Goal: Transaction & Acquisition: Purchase product/service

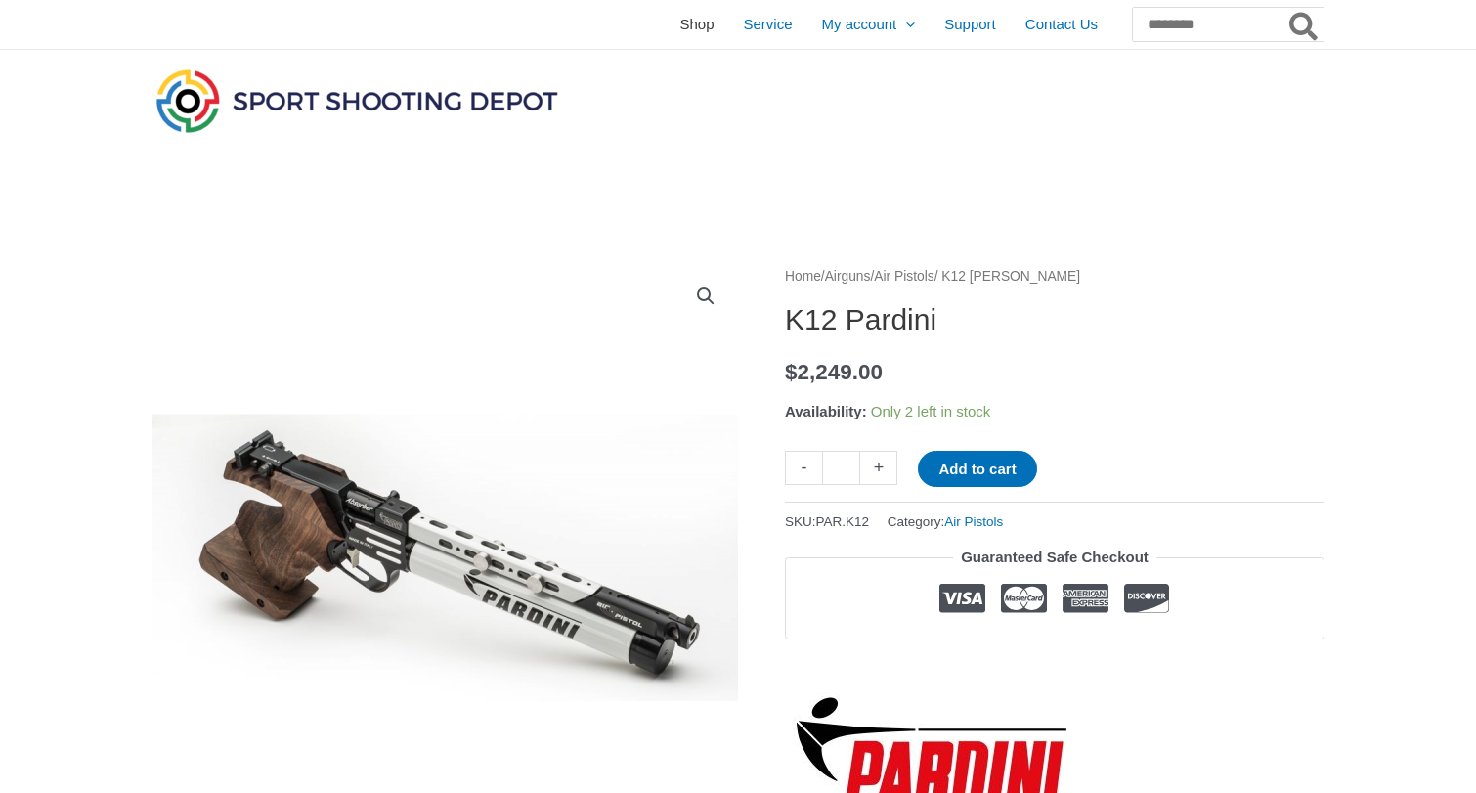
click at [679, 27] on span "Shop" at bounding box center [696, 24] width 34 height 49
click at [679, 23] on span "Shop" at bounding box center [696, 24] width 34 height 49
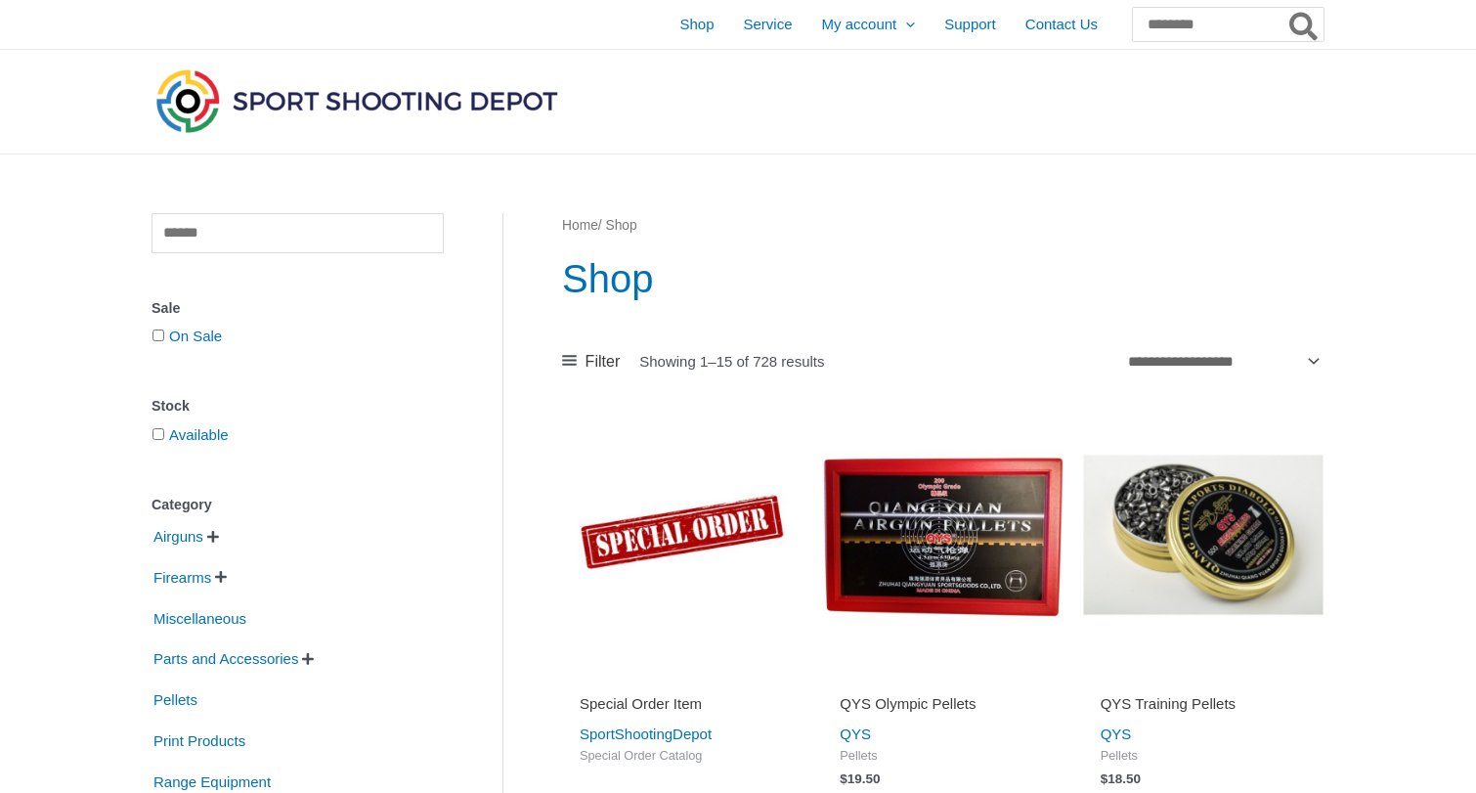
click at [215, 531] on span "" at bounding box center [213, 537] width 12 height 14
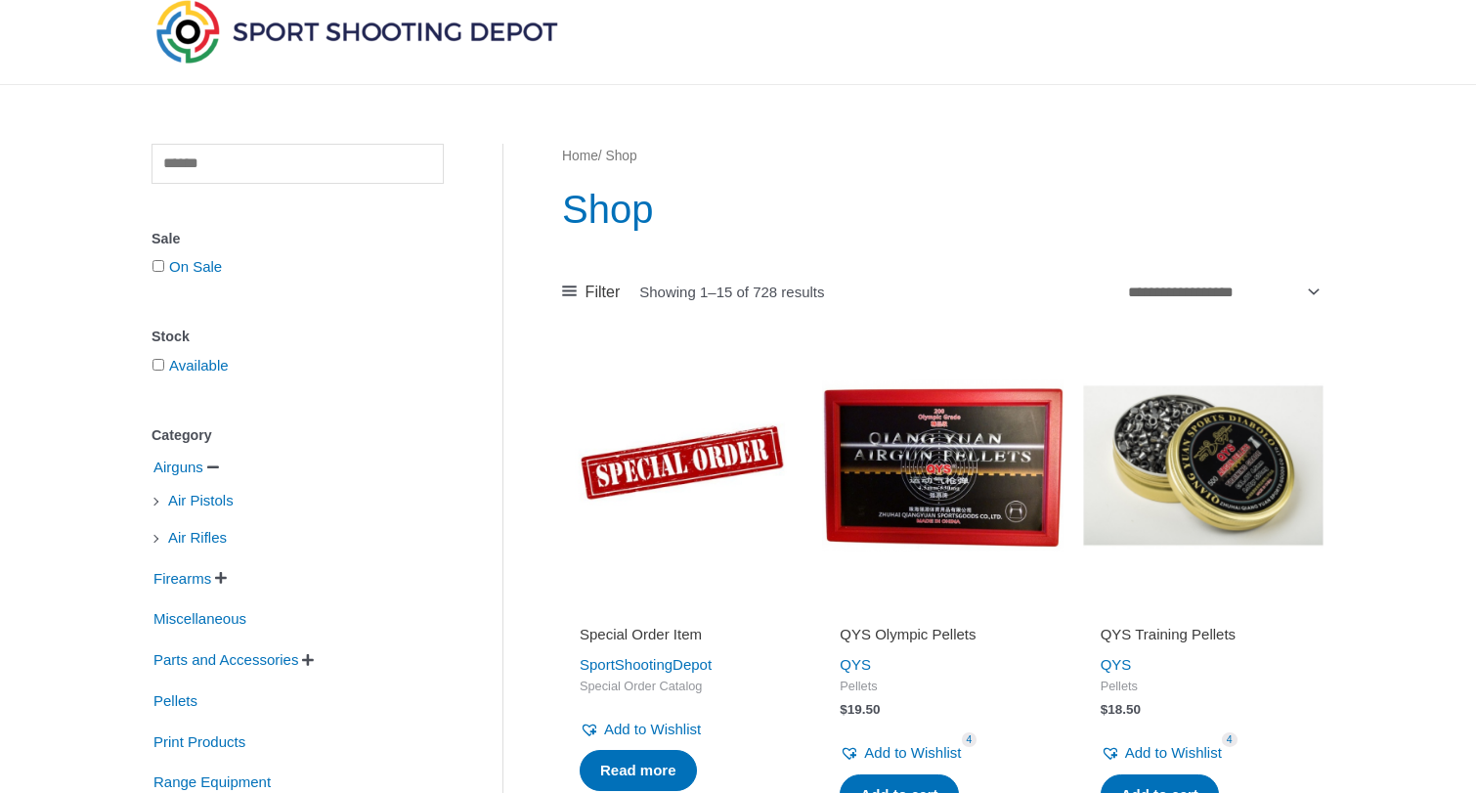
scroll to position [120, 0]
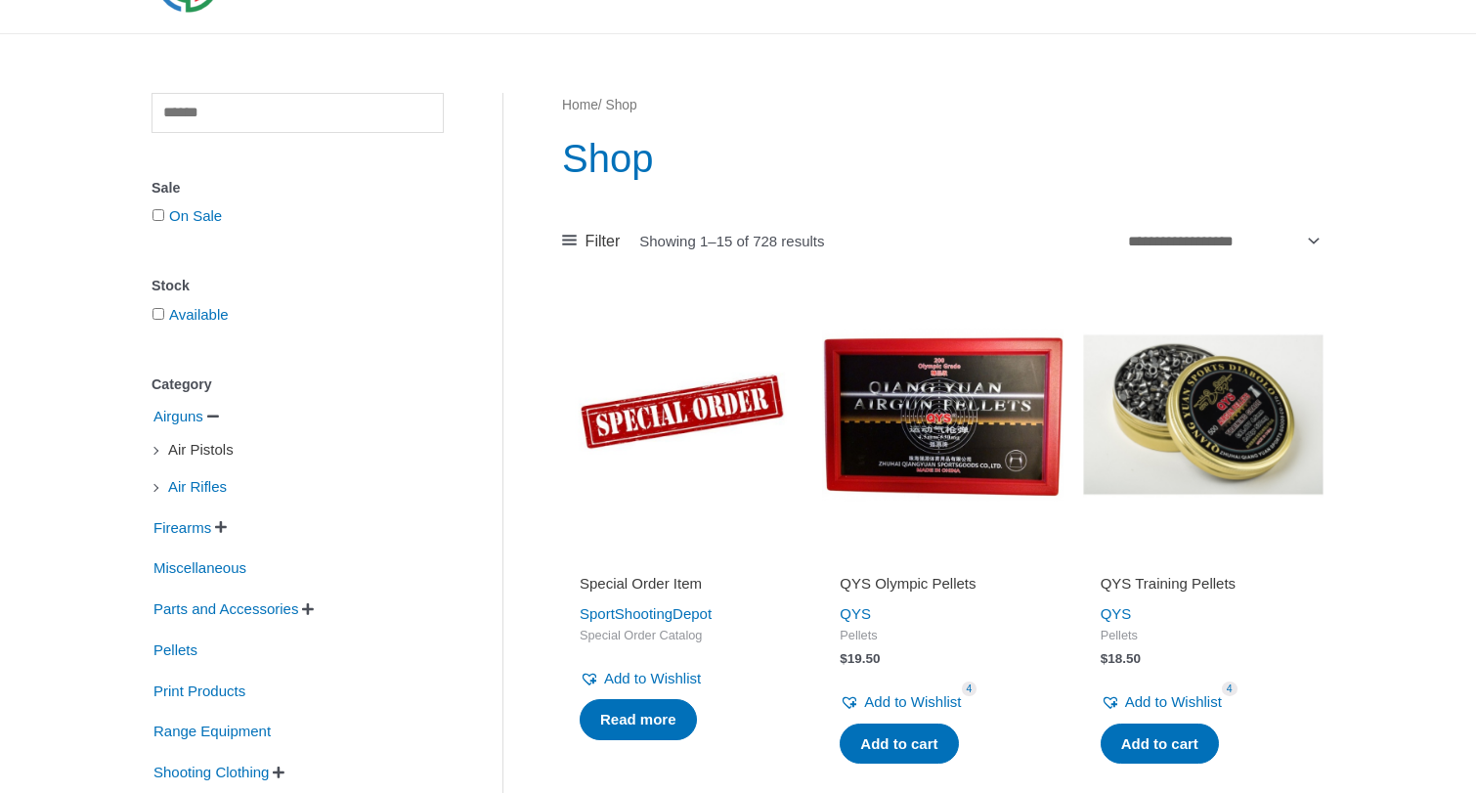
click at [188, 445] on span "Air Pistols" at bounding box center [200, 449] width 69 height 33
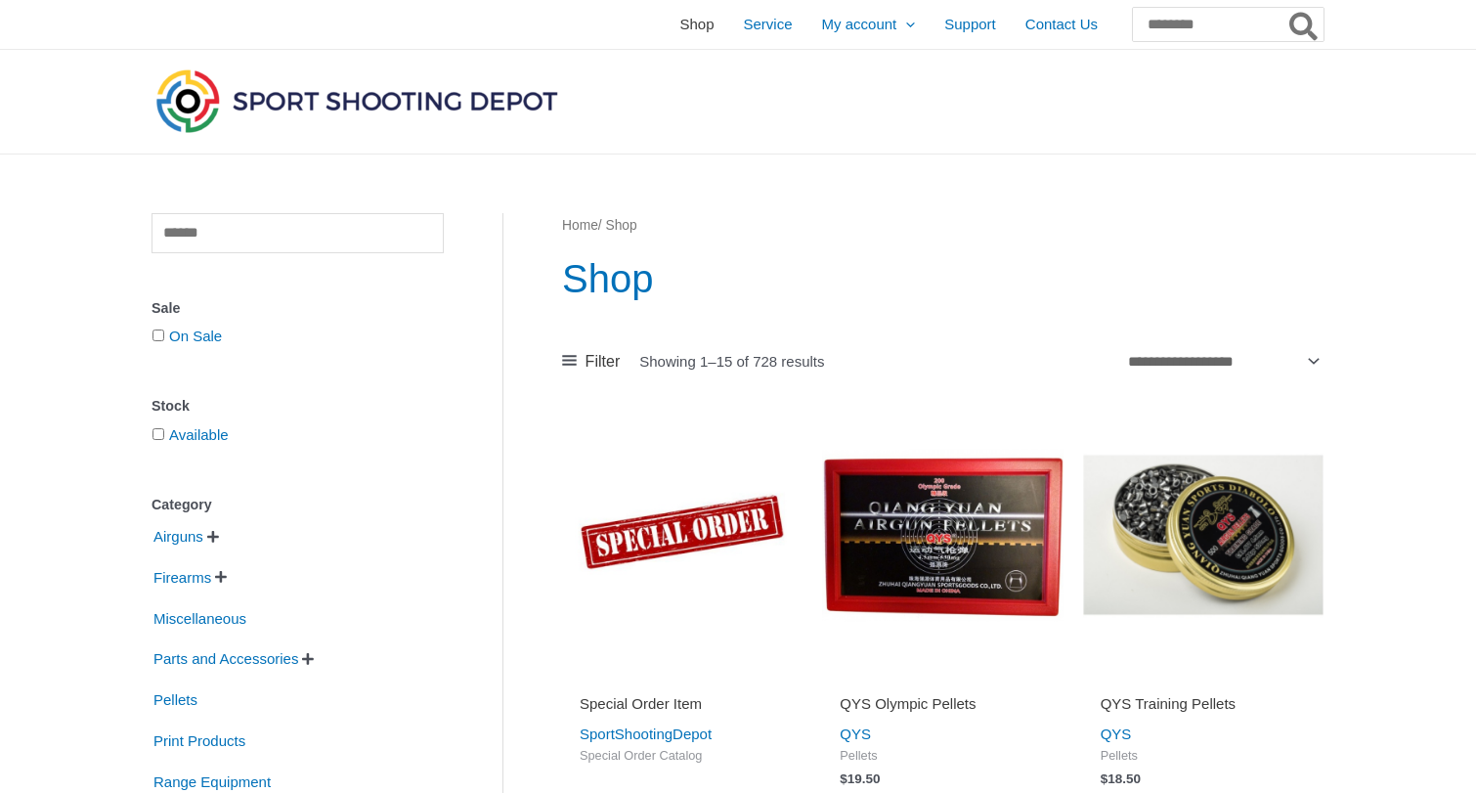
click at [679, 24] on span "Shop" at bounding box center [696, 24] width 34 height 49
click at [219, 532] on span "" at bounding box center [213, 537] width 12 height 14
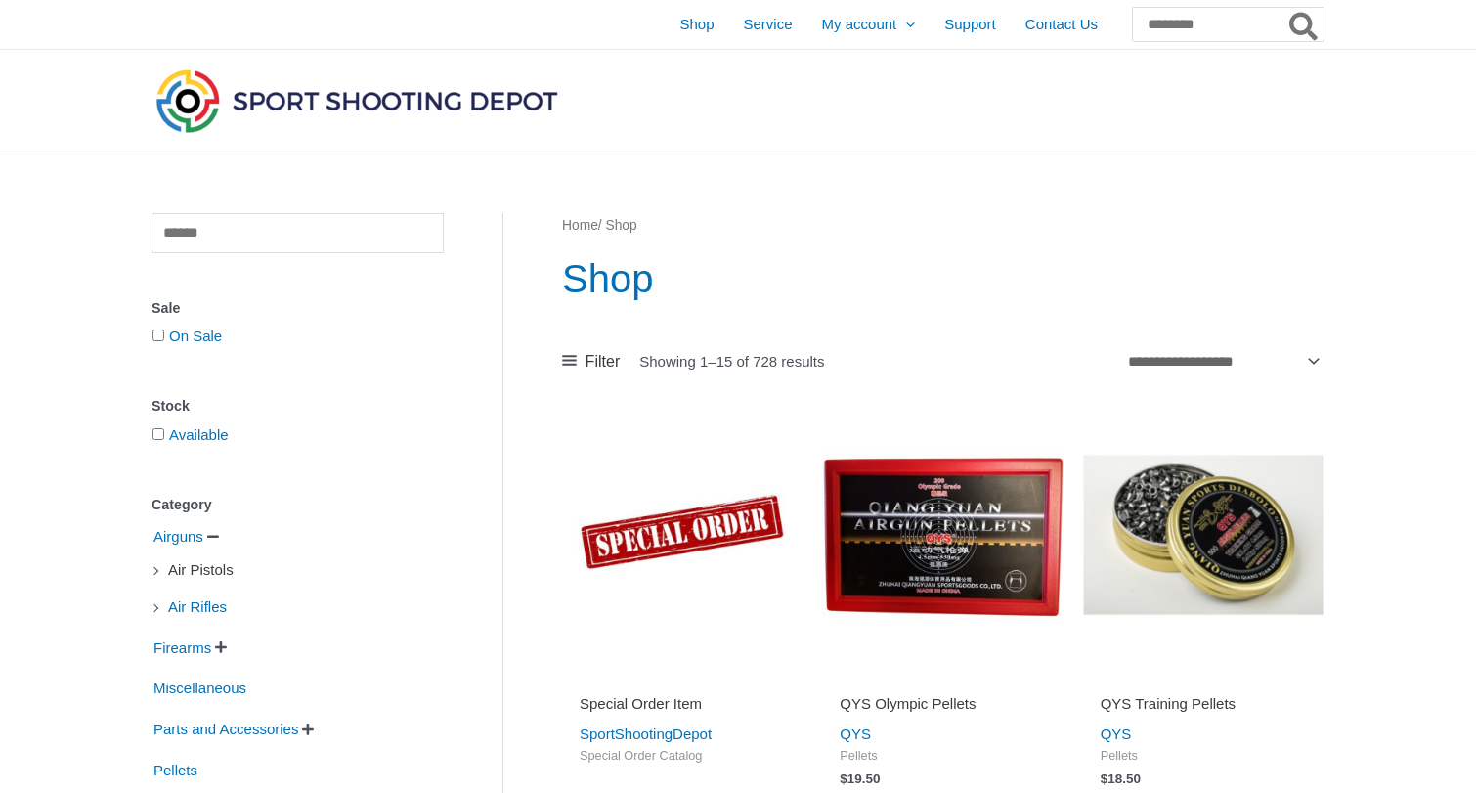
click at [197, 571] on span "Air Pistols" at bounding box center [200, 569] width 69 height 33
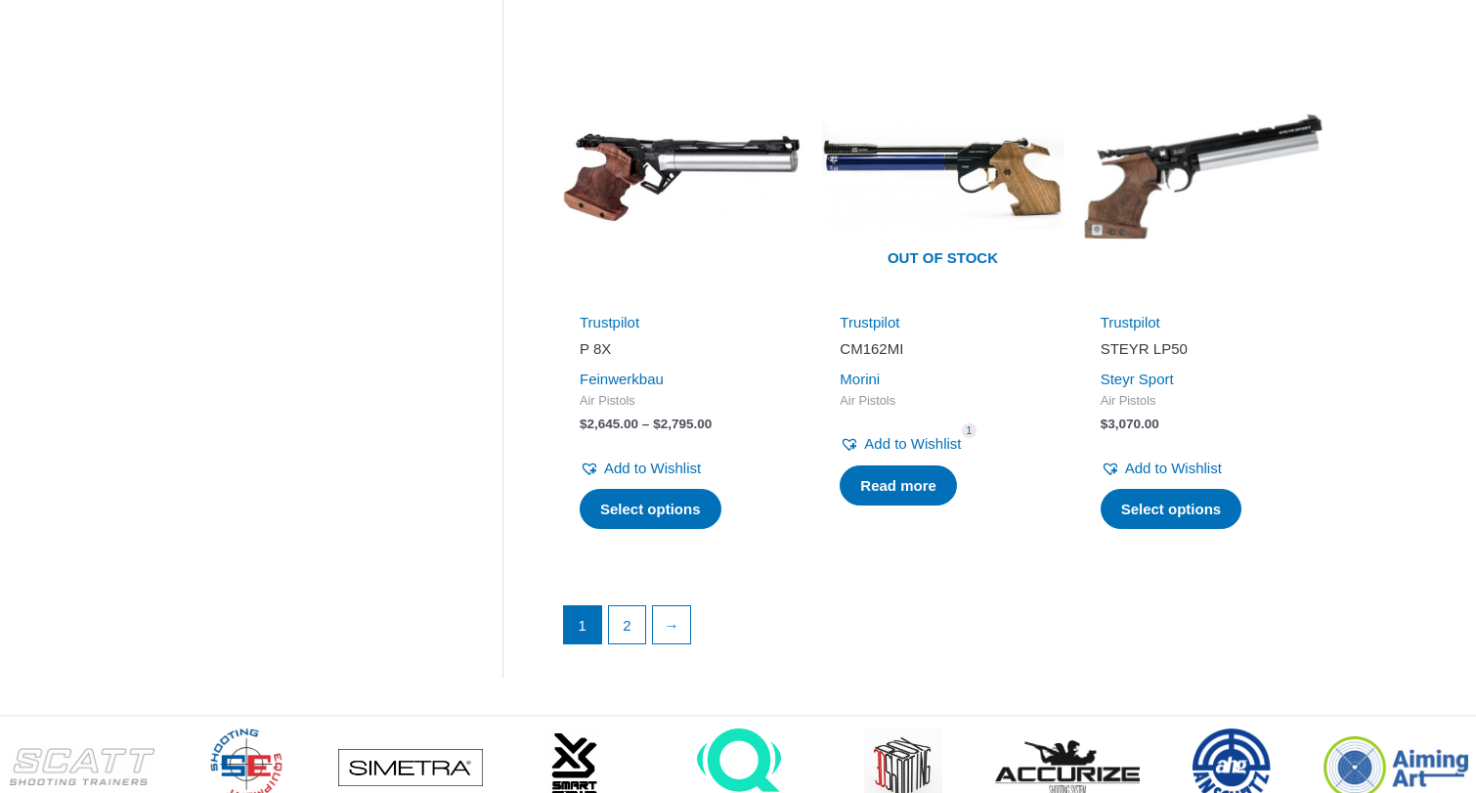
scroll to position [2640, 0]
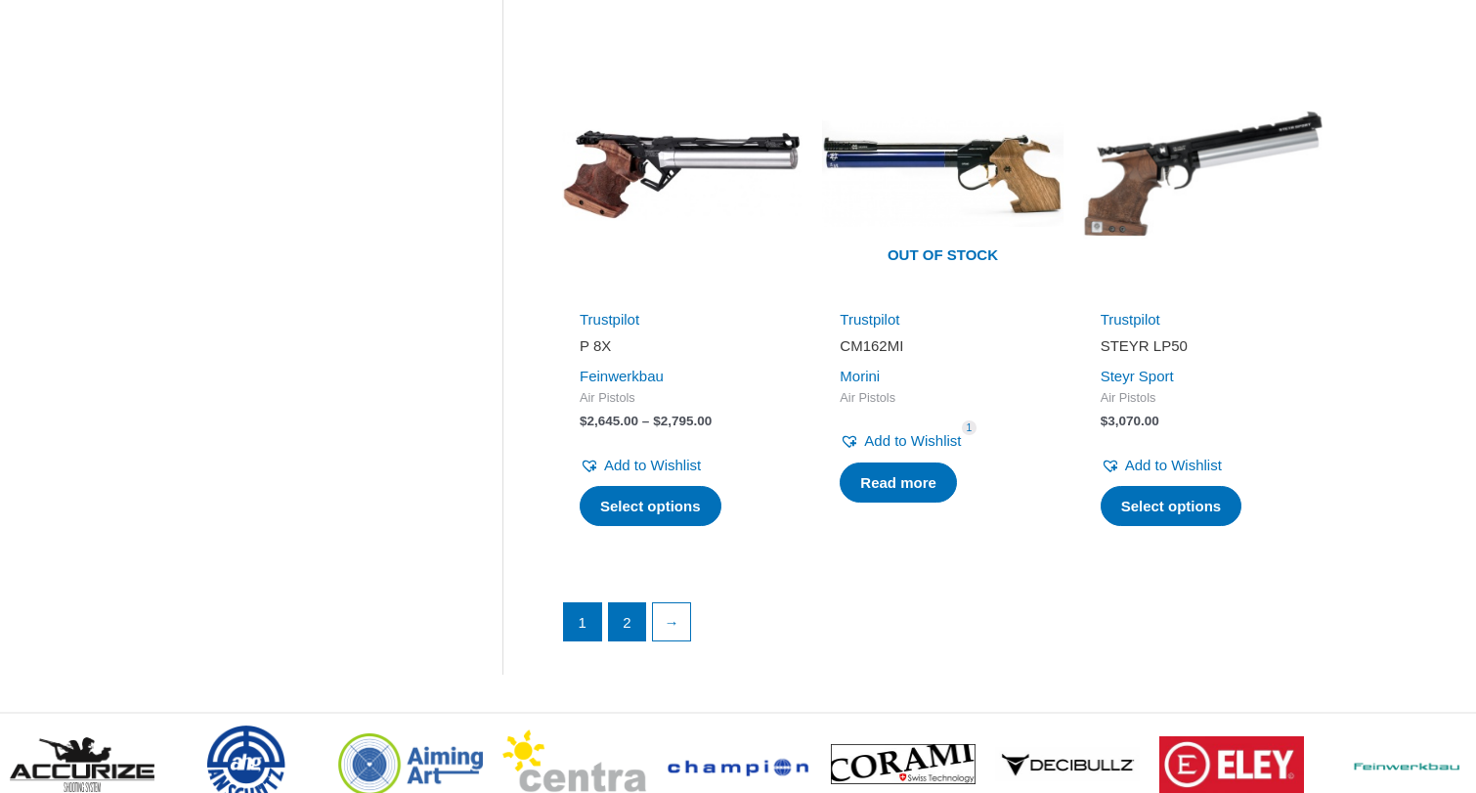
click at [626, 603] on link "2" at bounding box center [627, 621] width 37 height 37
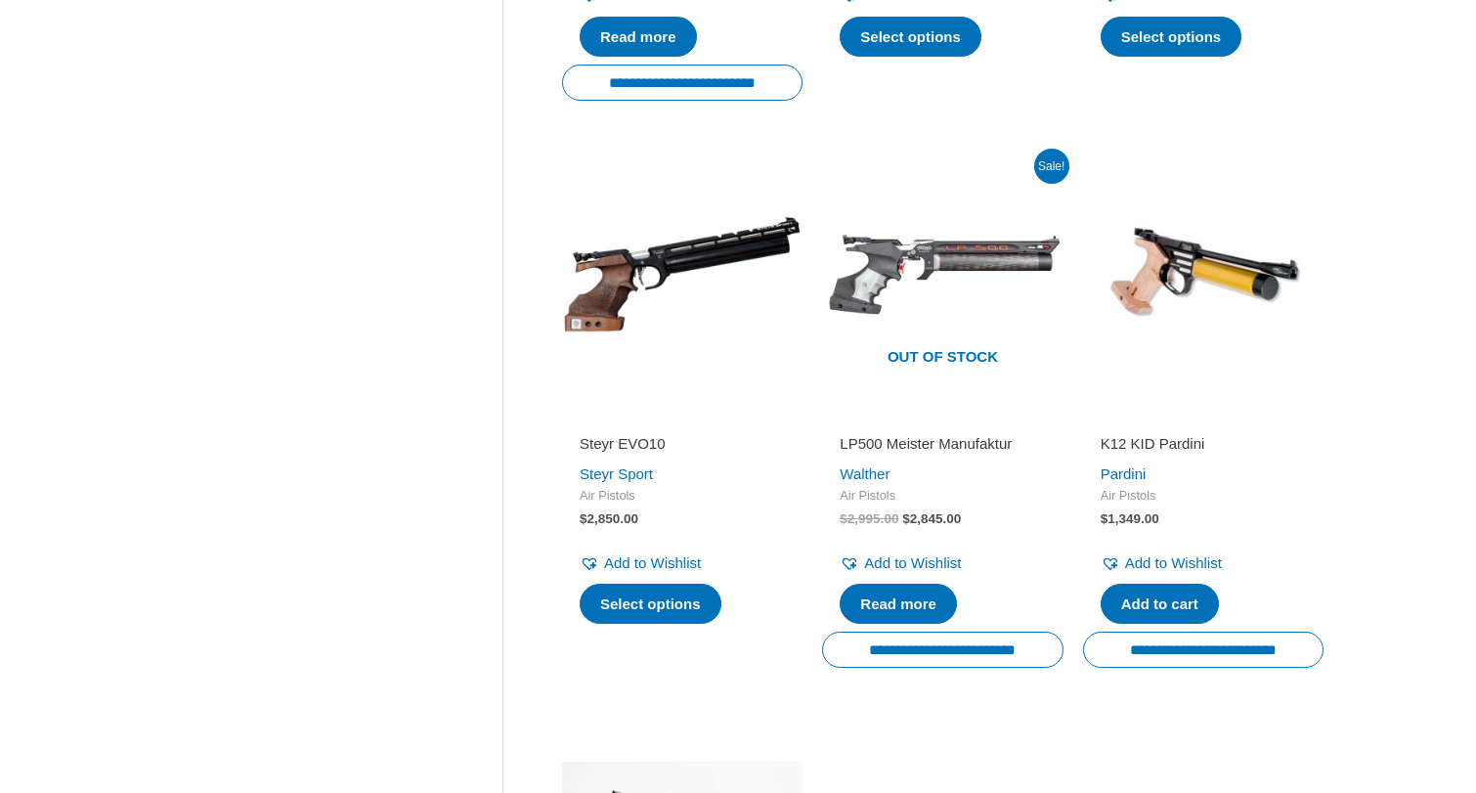
scroll to position [827, 0]
click at [874, 267] on img at bounding box center [942, 274] width 240 height 240
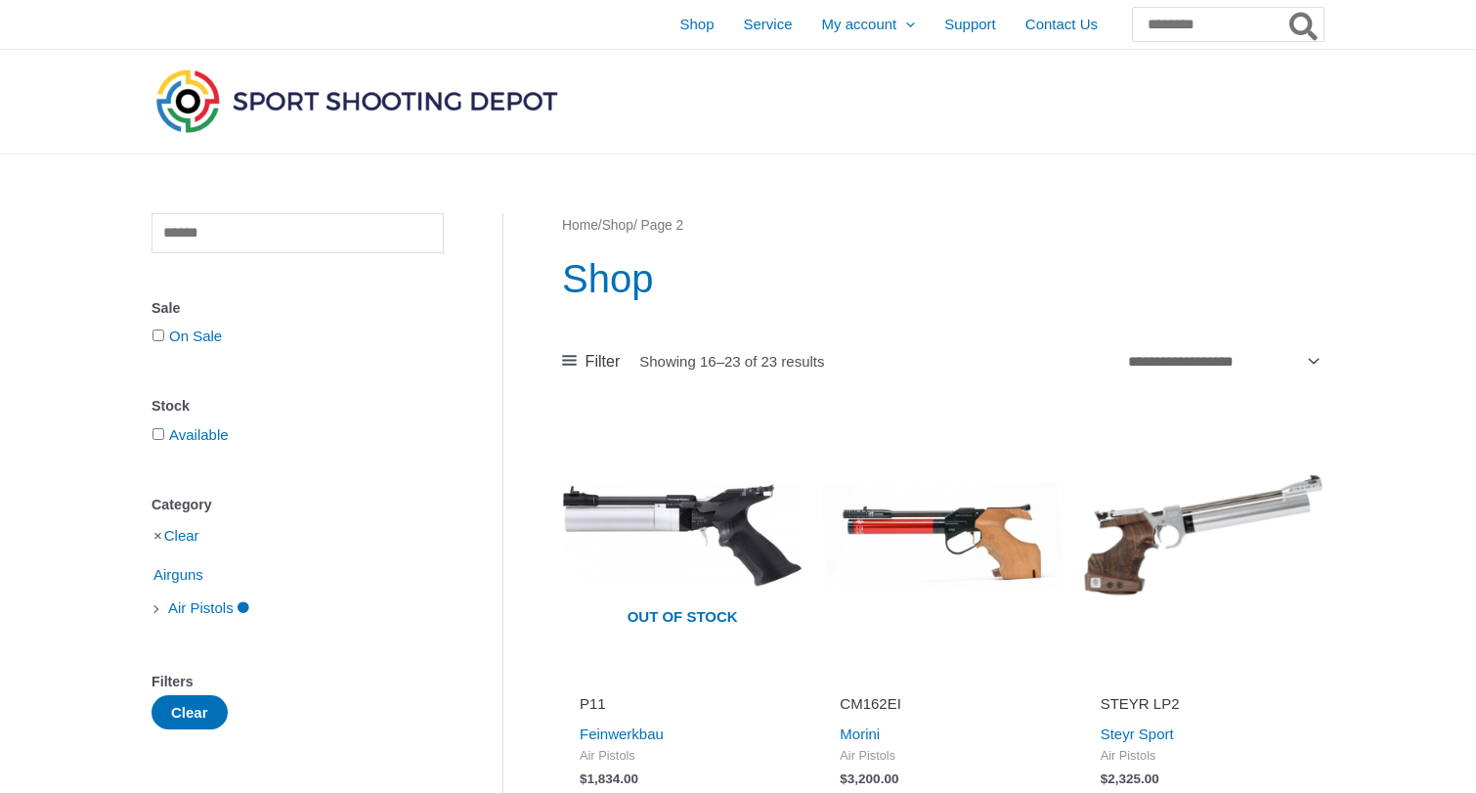
scroll to position [0, 0]
click at [222, 240] on input "text" at bounding box center [298, 233] width 292 height 40
type input "*******"
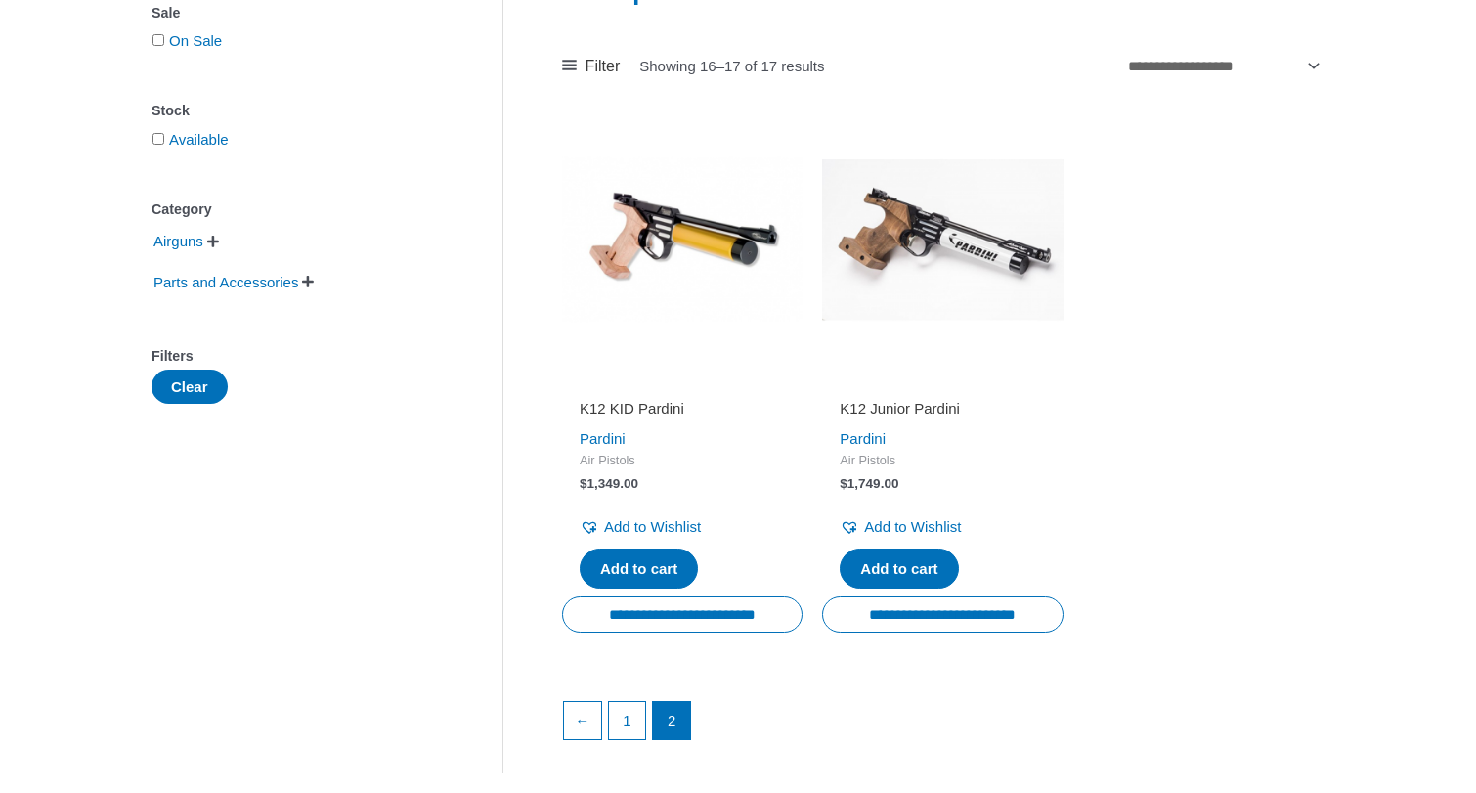
scroll to position [296, 0]
click at [633, 720] on link "1" at bounding box center [627, 719] width 37 height 37
